Goal: Information Seeking & Learning: Learn about a topic

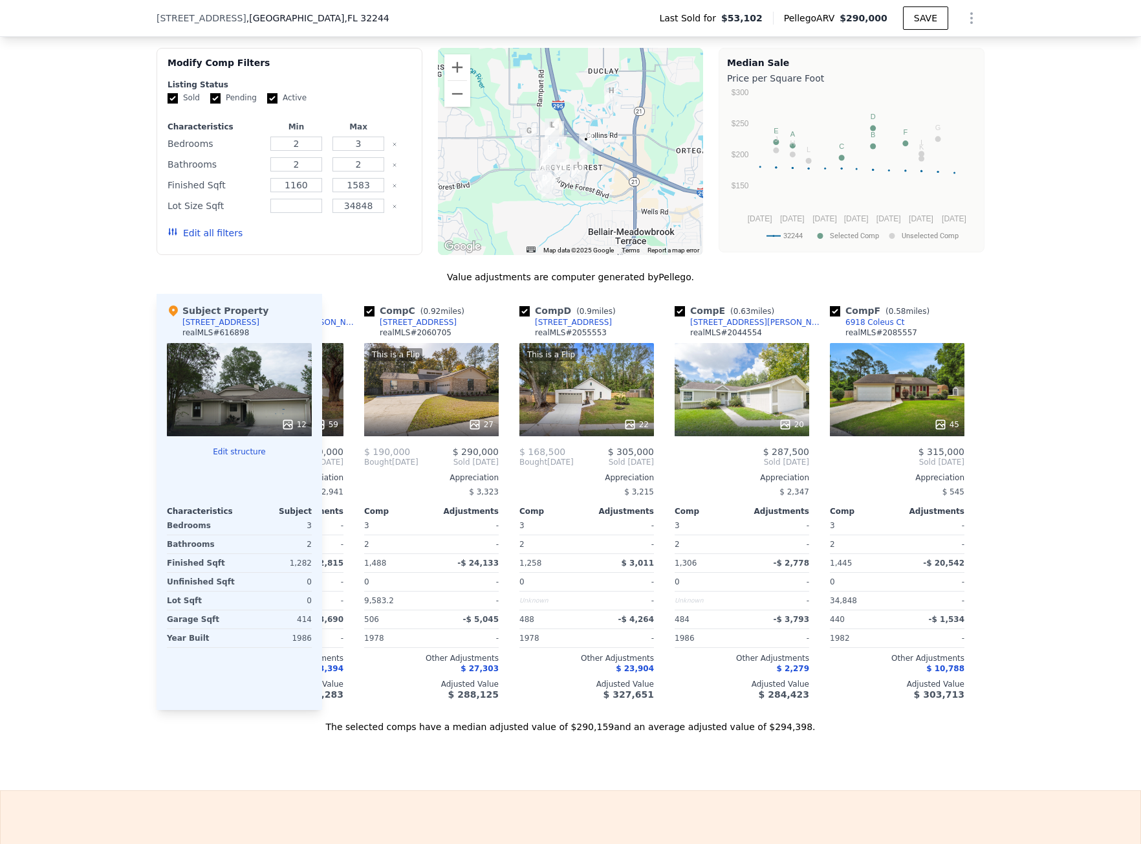
scroll to position [0, 338]
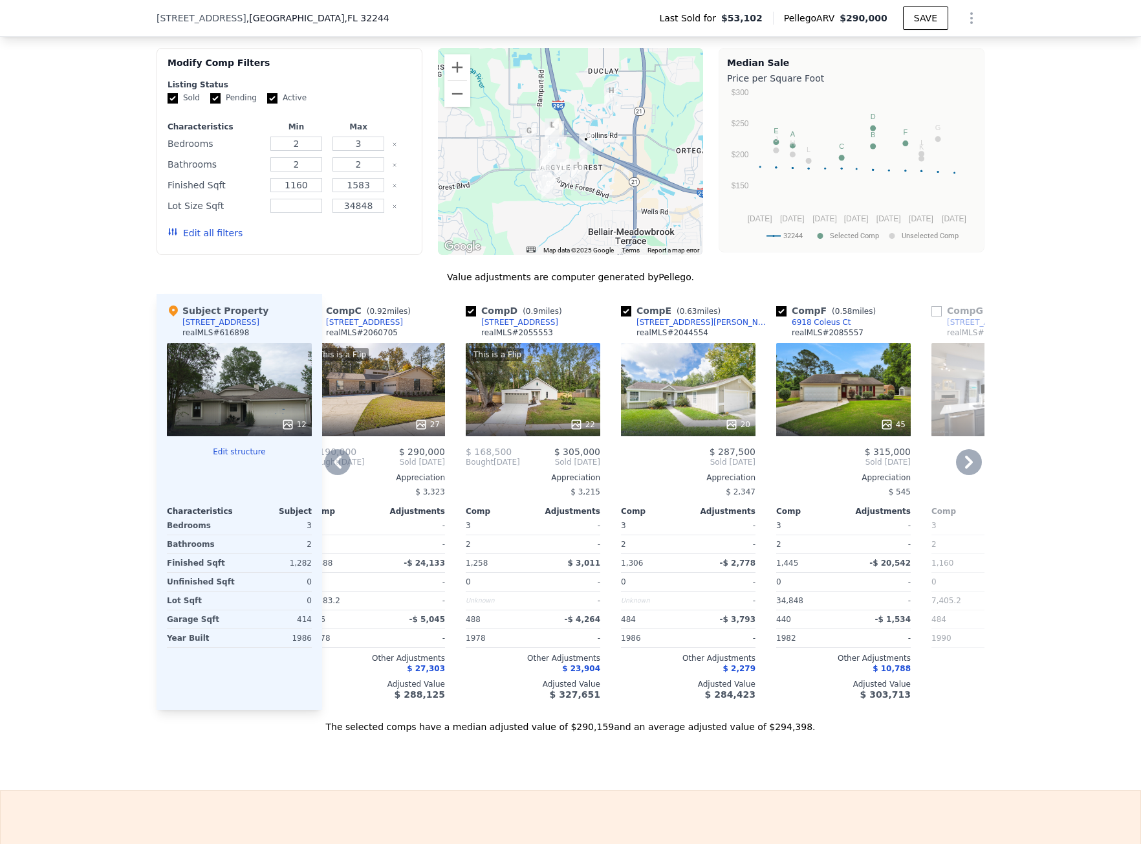
click at [327, 466] on icon at bounding box center [338, 462] width 26 height 26
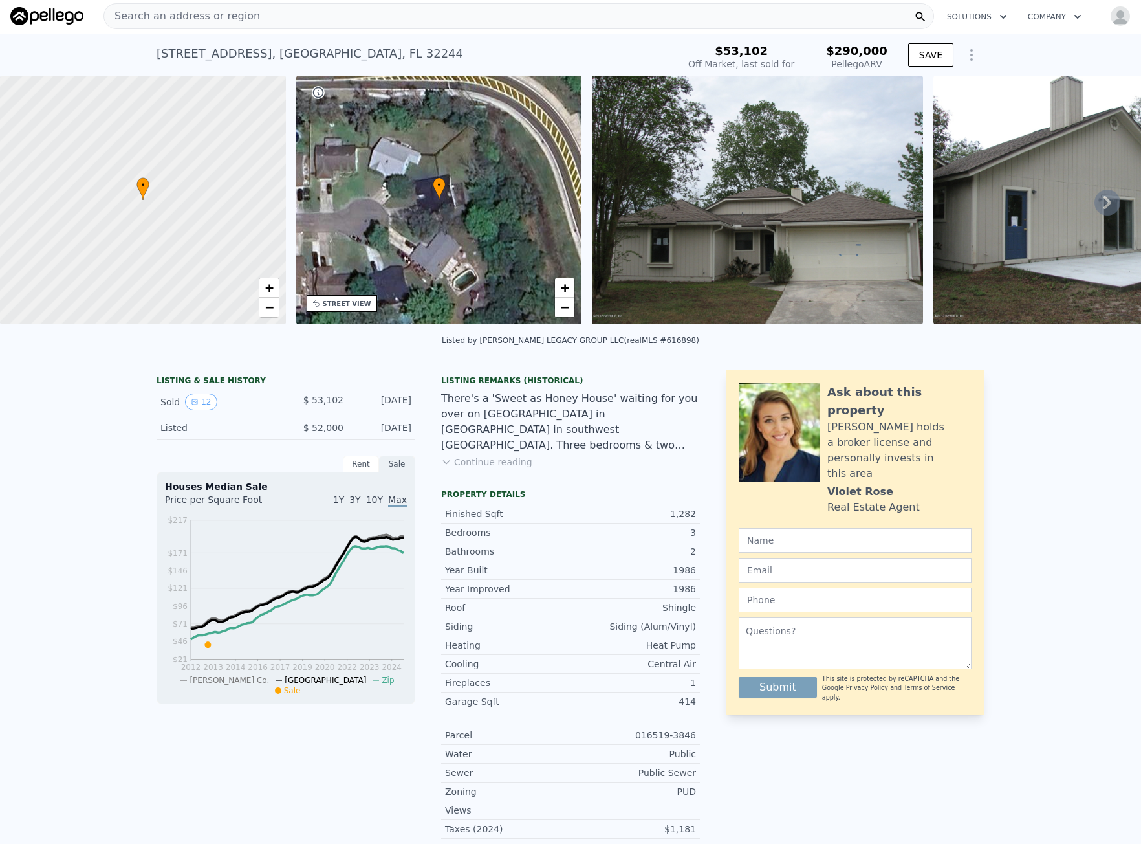
scroll to position [0, 0]
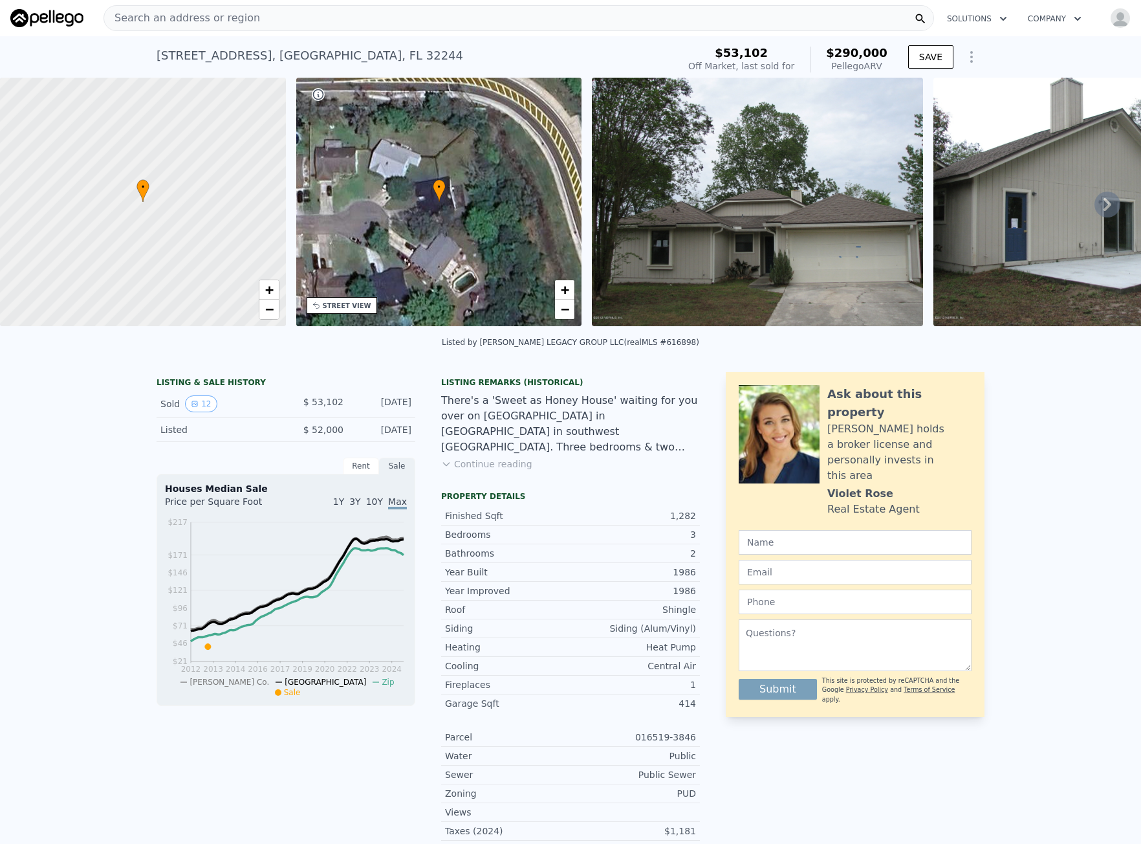
click at [201, 18] on span "Search an address or region" at bounding box center [182, 18] width 156 height 16
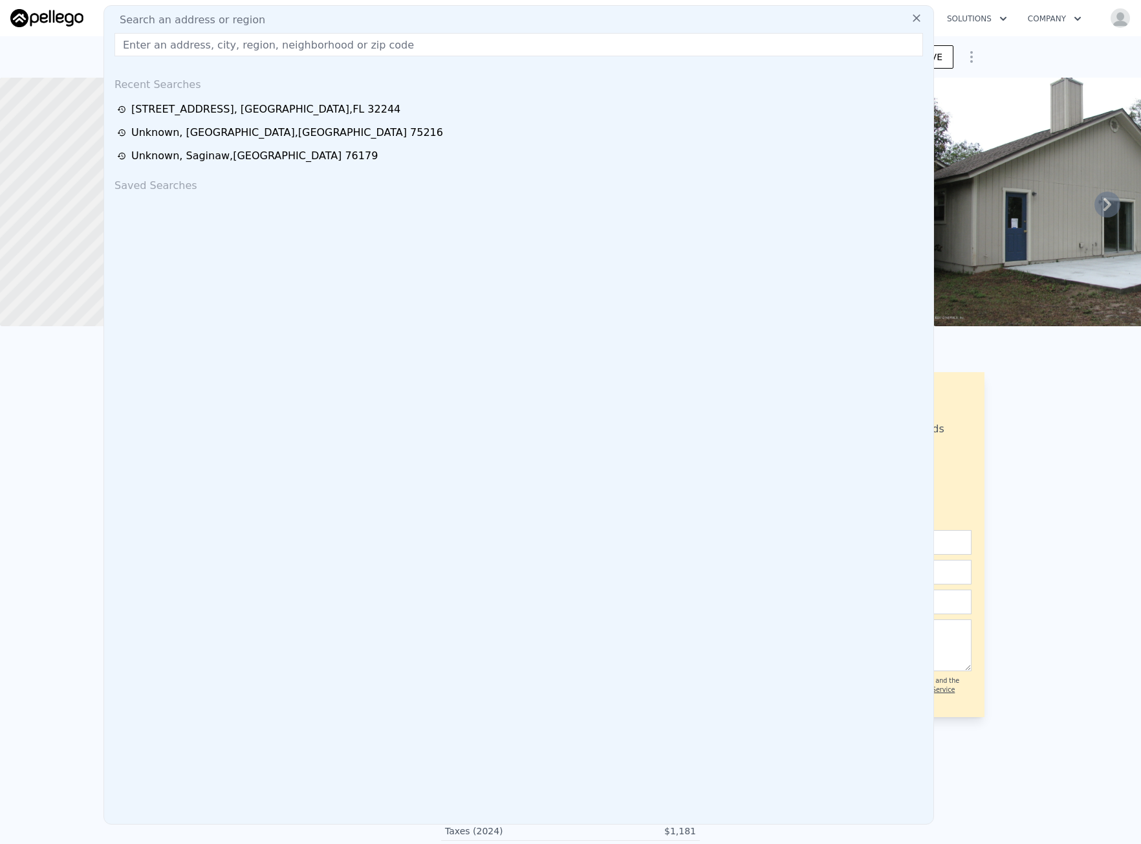
click at [190, 40] on input "text" at bounding box center [519, 44] width 809 height 23
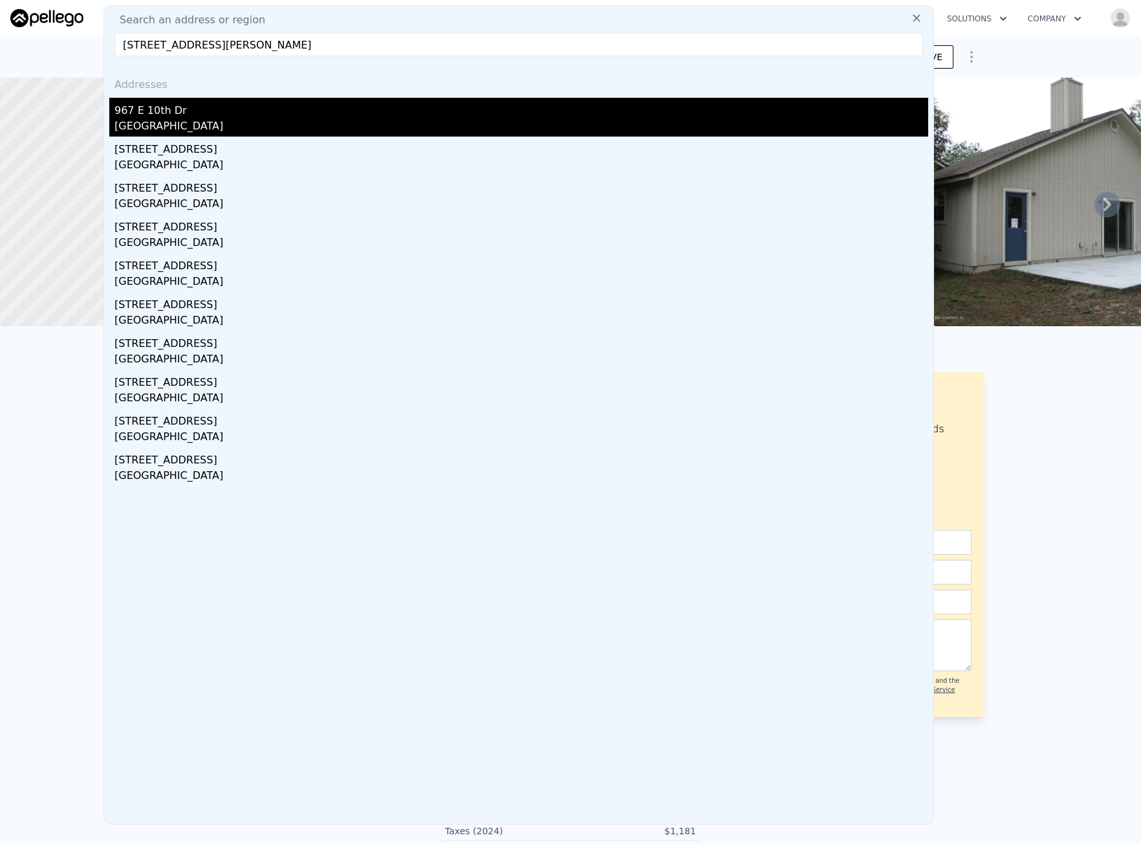
type input "[STREET_ADDRESS][PERSON_NAME]"
click at [144, 109] on div "967 E 10th Dr" at bounding box center [522, 108] width 814 height 21
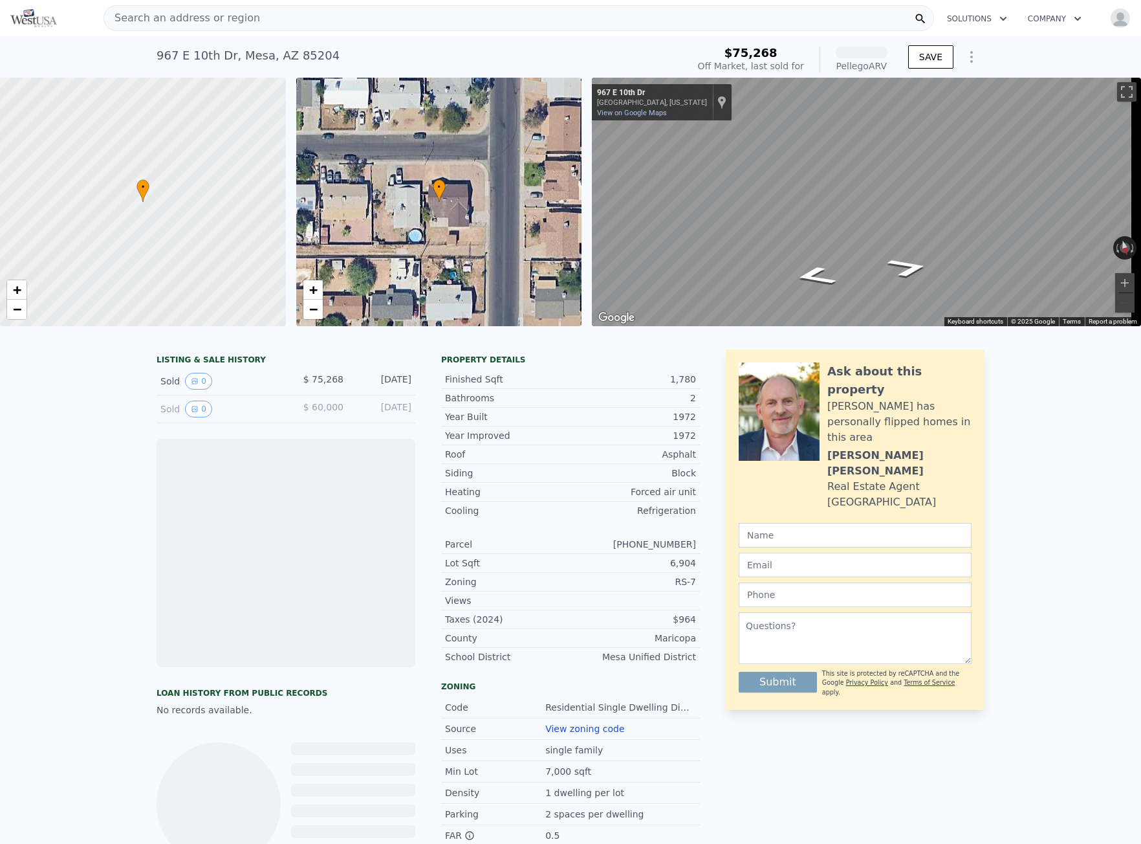
click at [259, 61] on div "[STREET_ADDRESS][PERSON_NAME]" at bounding box center [248, 56] width 183 height 18
copy div "[STREET_ADDRESS][PERSON_NAME] Sold [DATE] for $75,268 (~ARV )"
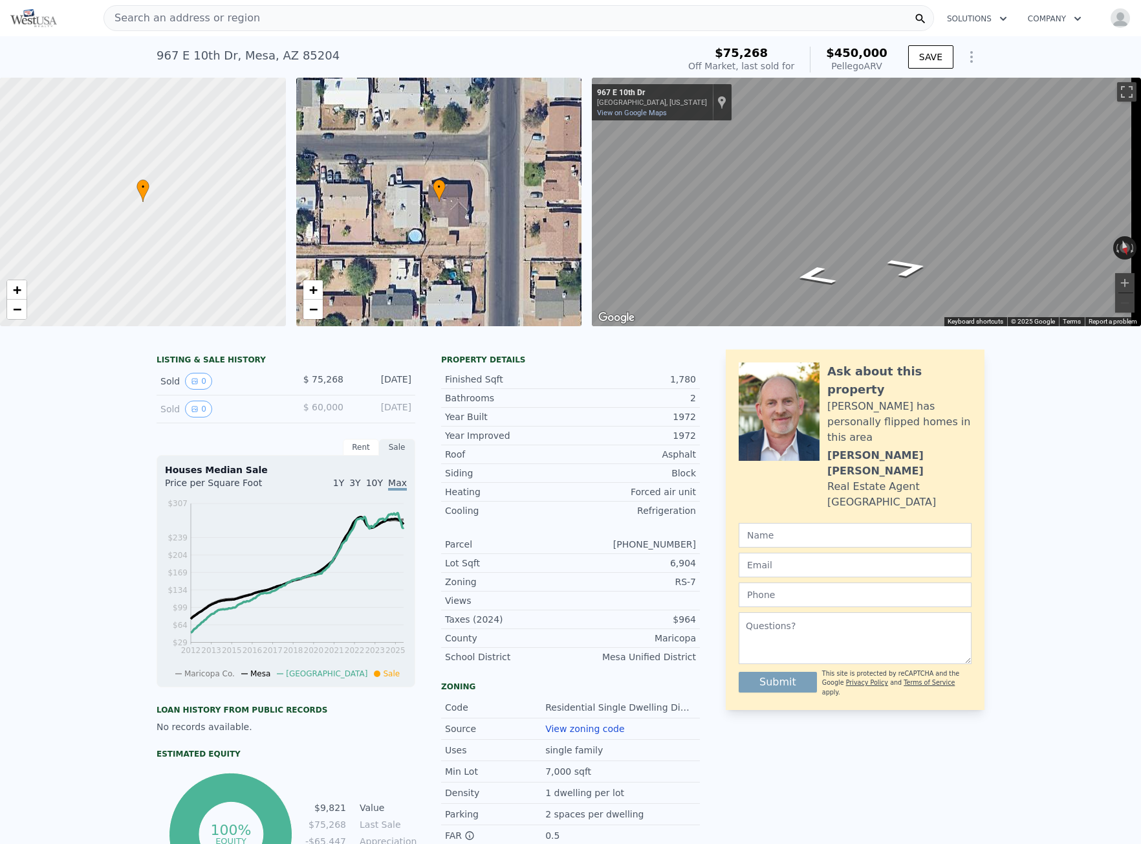
click at [194, 26] on div "Search an address or region" at bounding box center [182, 18] width 156 height 25
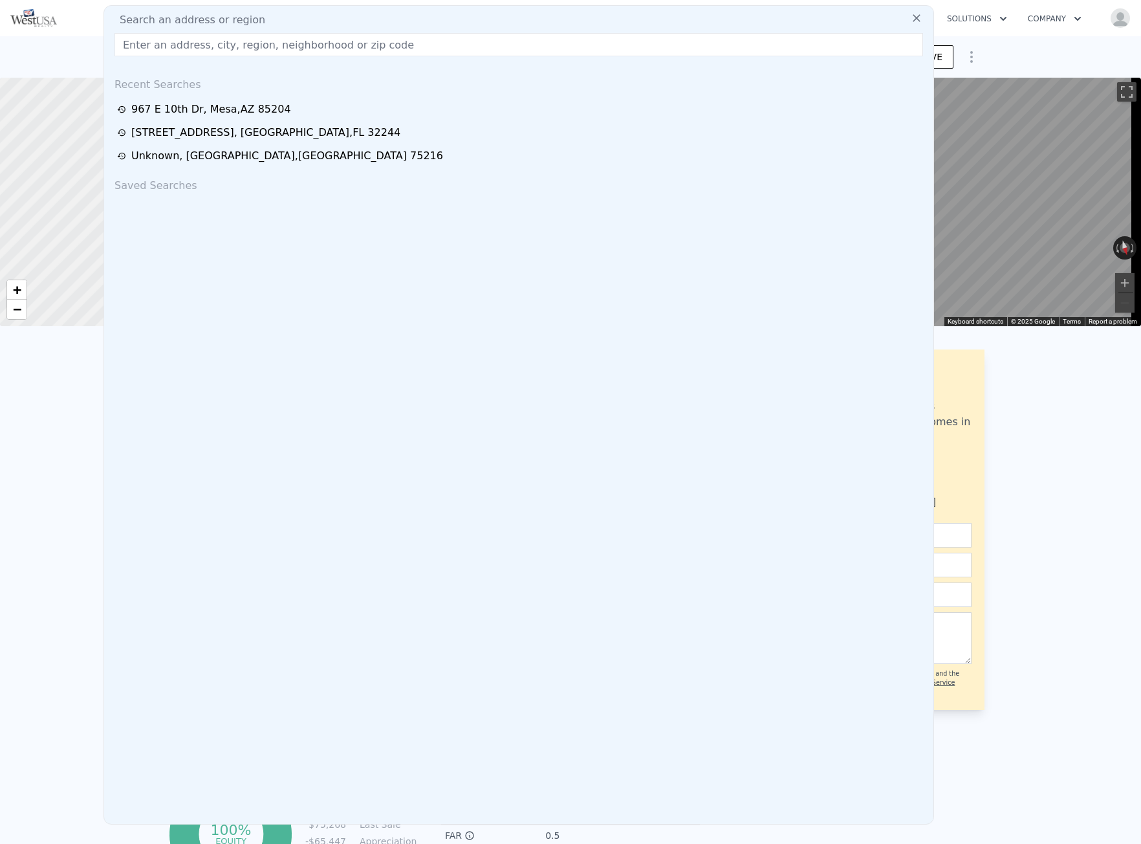
click at [190, 53] on input "text" at bounding box center [519, 44] width 809 height 23
type input "[STREET_ADDRESS]"
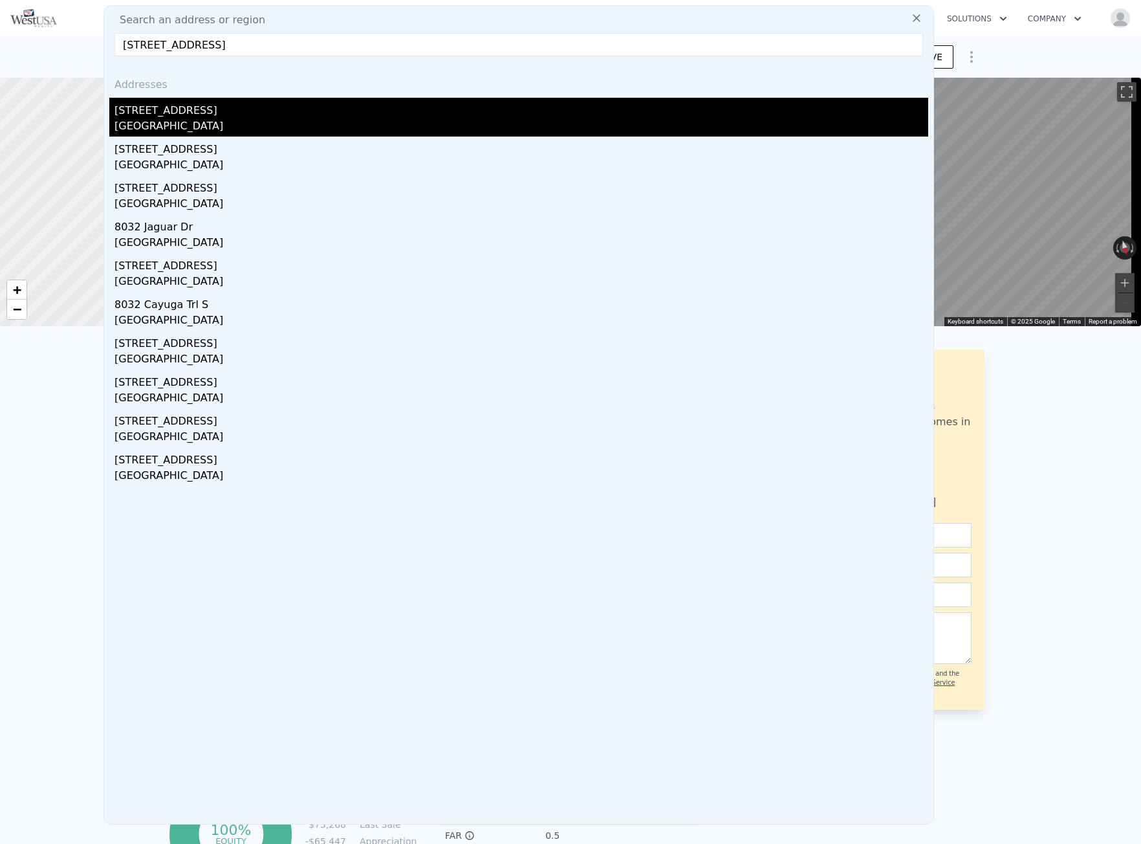
click at [156, 117] on div "[STREET_ADDRESS]" at bounding box center [522, 108] width 814 height 21
type input "2"
type input "3"
type input "2"
type input "1160"
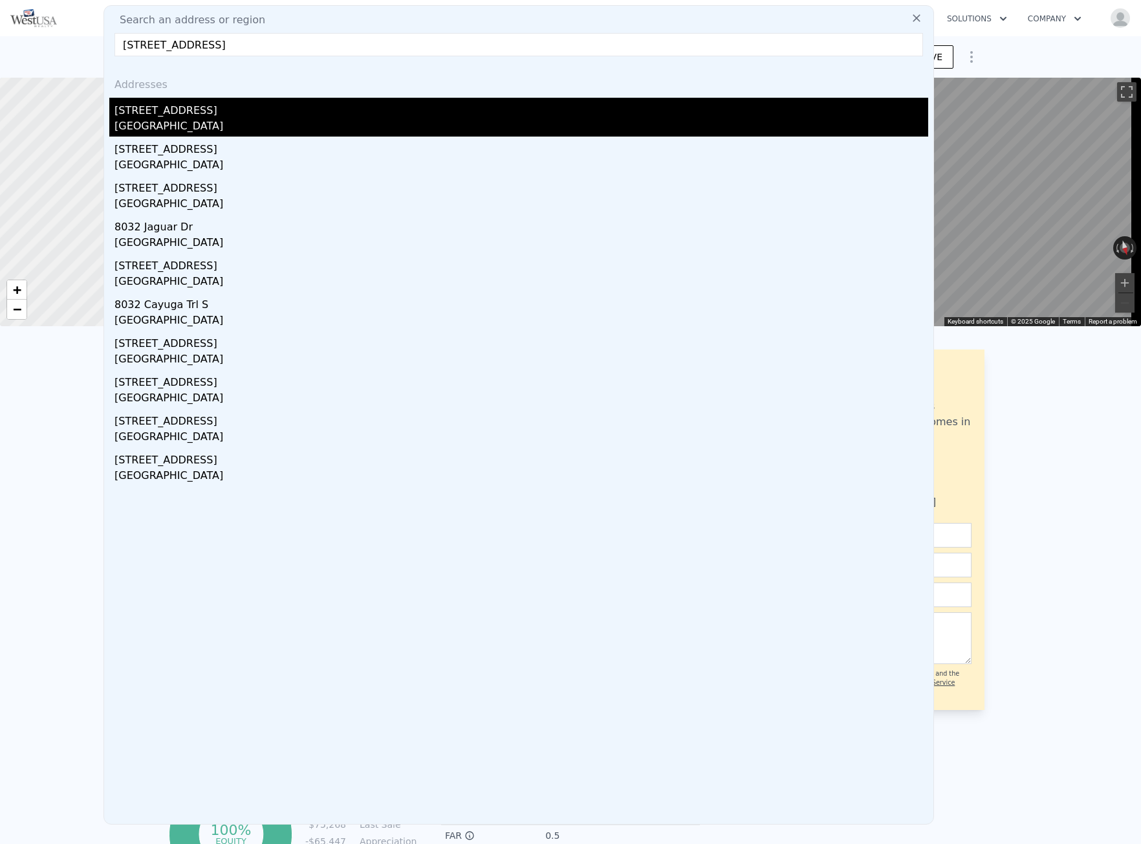
type input "1583"
type input "34848"
type input "$ 290,000"
type input "$ 214,464"
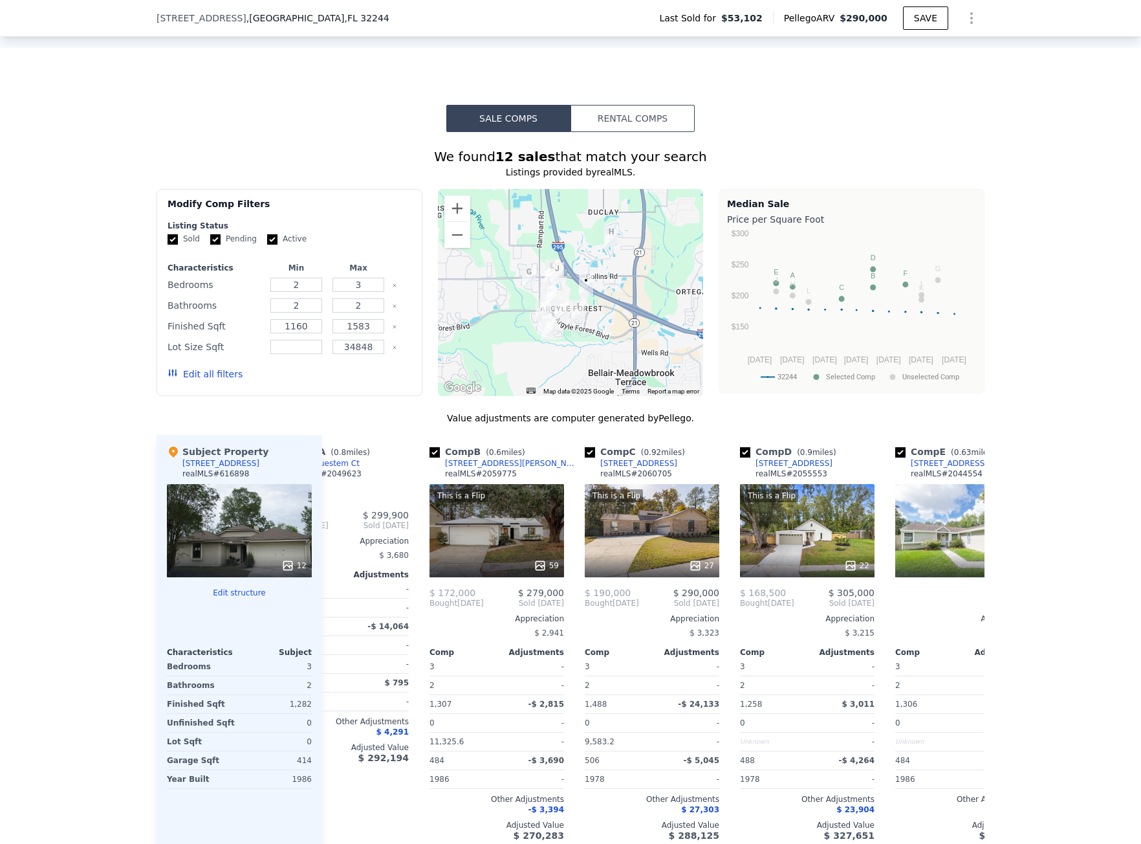
scroll to position [1160, 0]
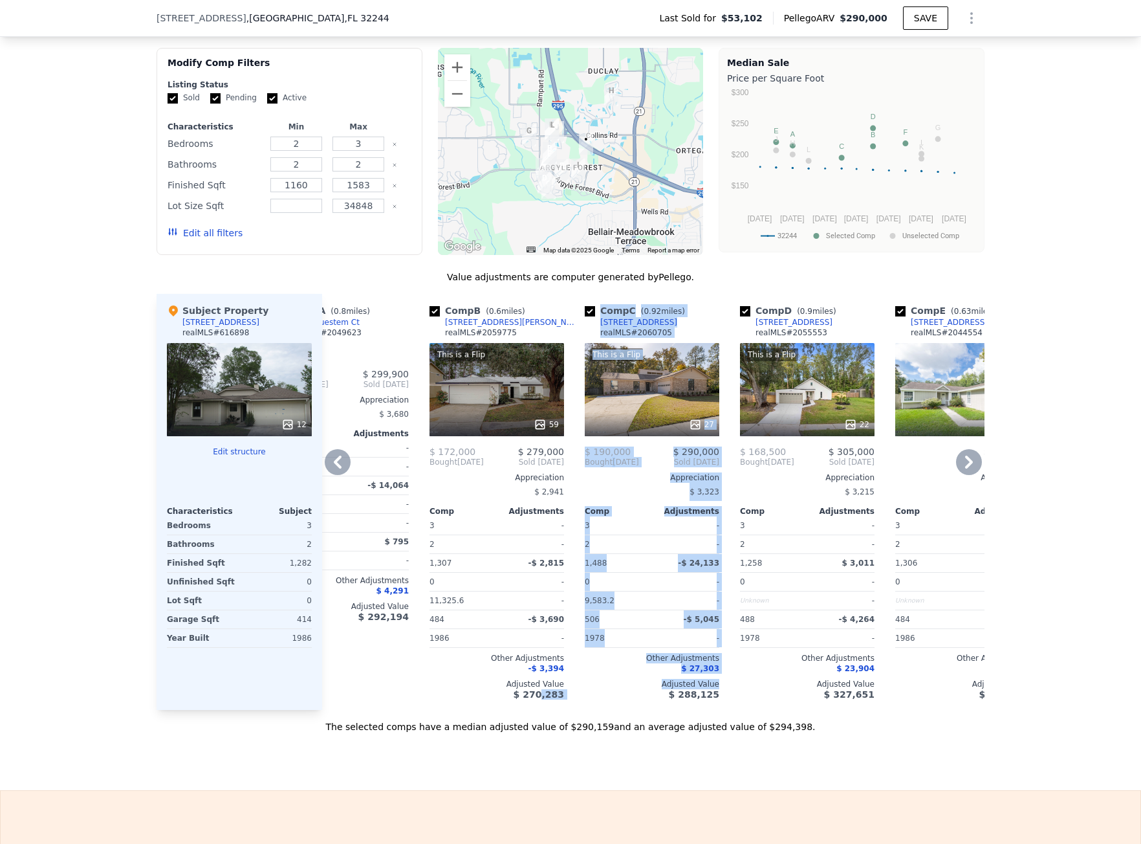
drag, startPoint x: 539, startPoint y: 717, endPoint x: 584, endPoint y: 719, distance: 44.7
click at [584, 710] on div "Comp A ( 0.8 miles) 8482 Bluestem Ct realMLS # 2049623 $ 197,500 $ 299,900 Boug…" at bounding box center [653, 502] width 662 height 416
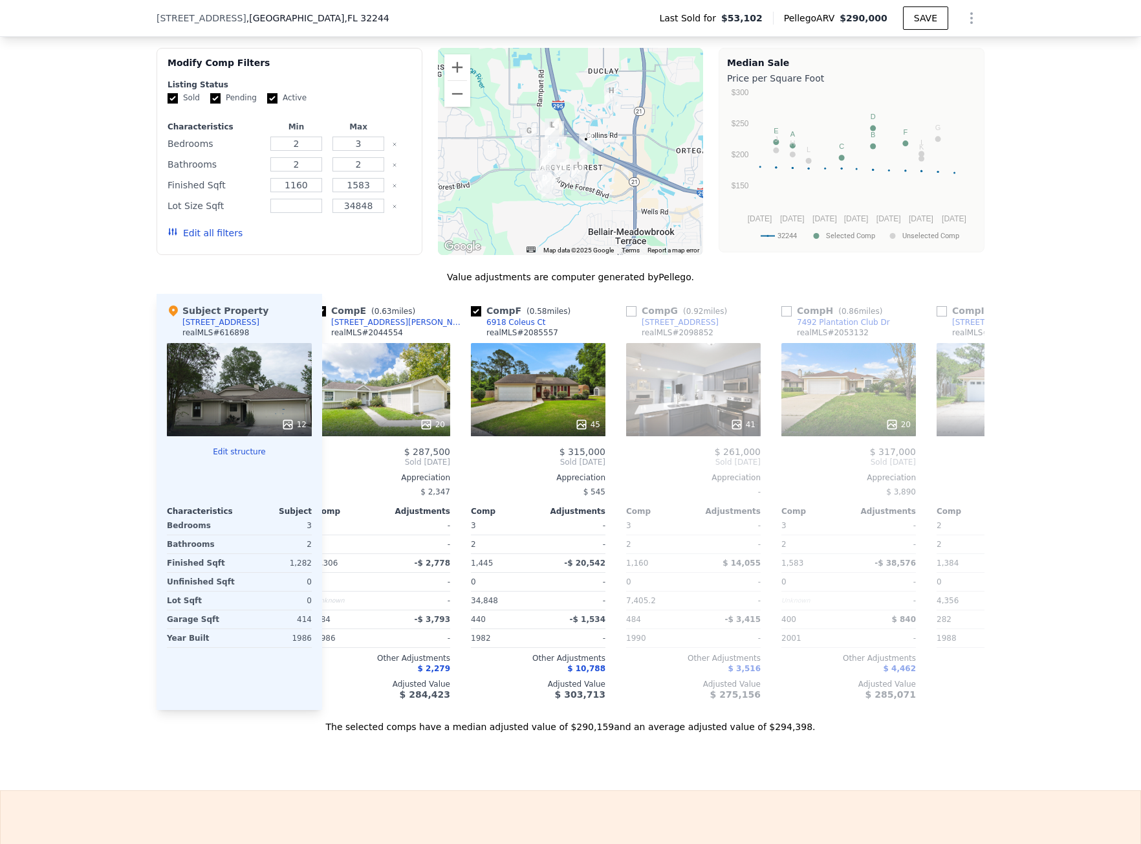
click at [330, 733] on div "The selected comps have a median adjusted value of $290,159 and an average adju…" at bounding box center [571, 721] width 828 height 23
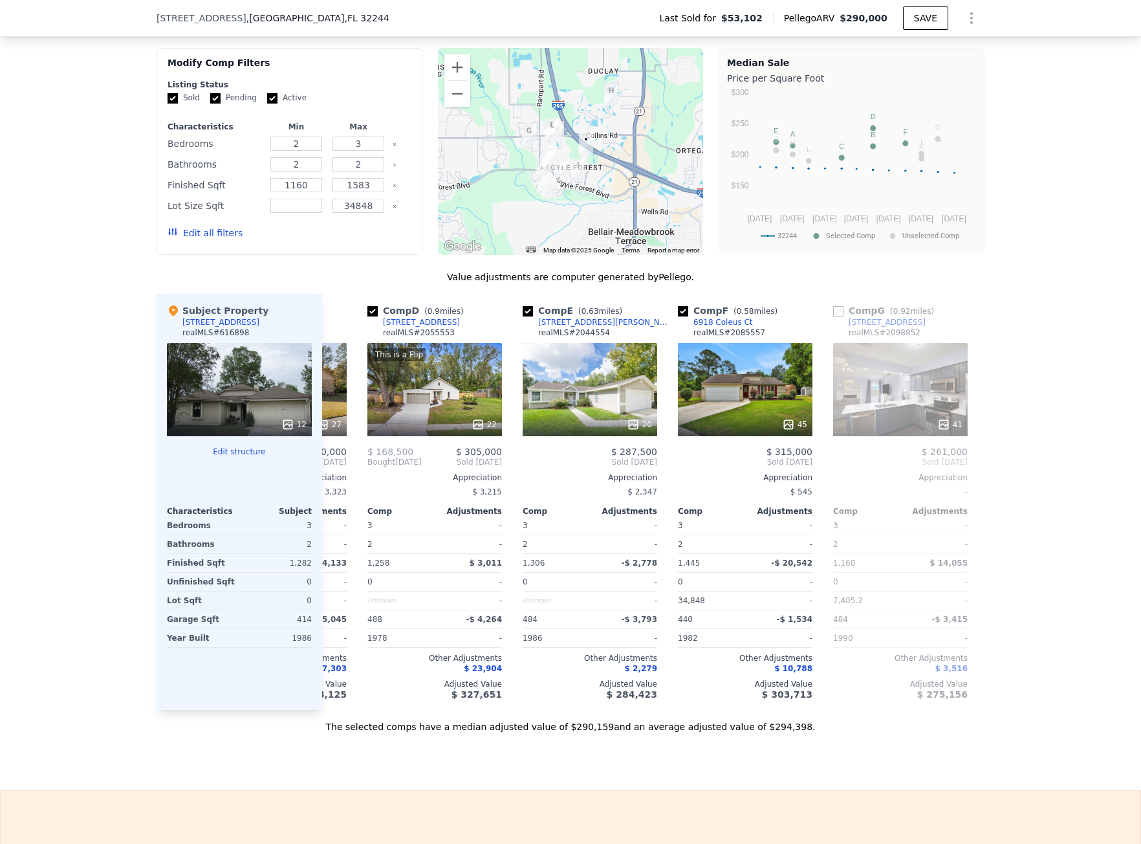
scroll to position [0, 419]
